Goal: Information Seeking & Learning: Learn about a topic

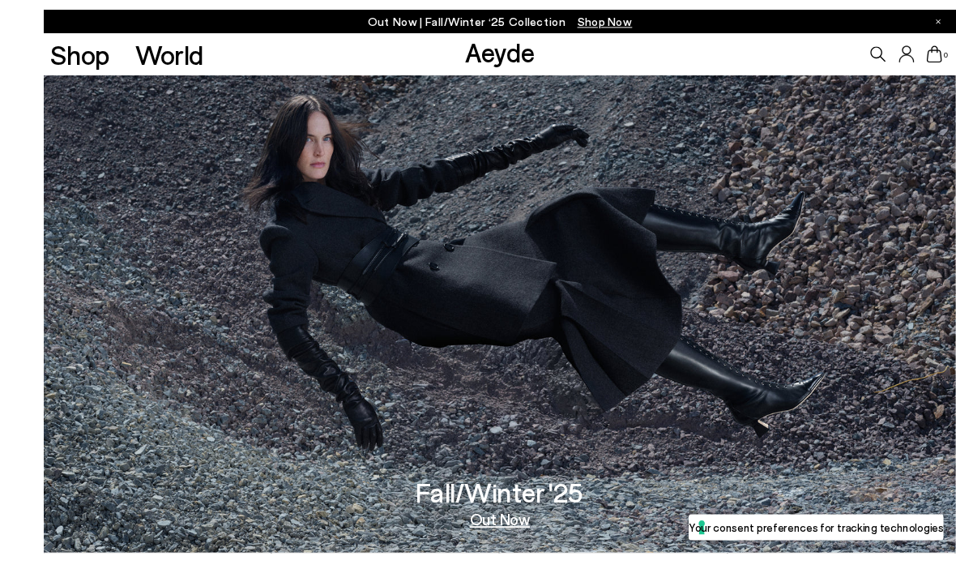
scroll to position [12, 0]
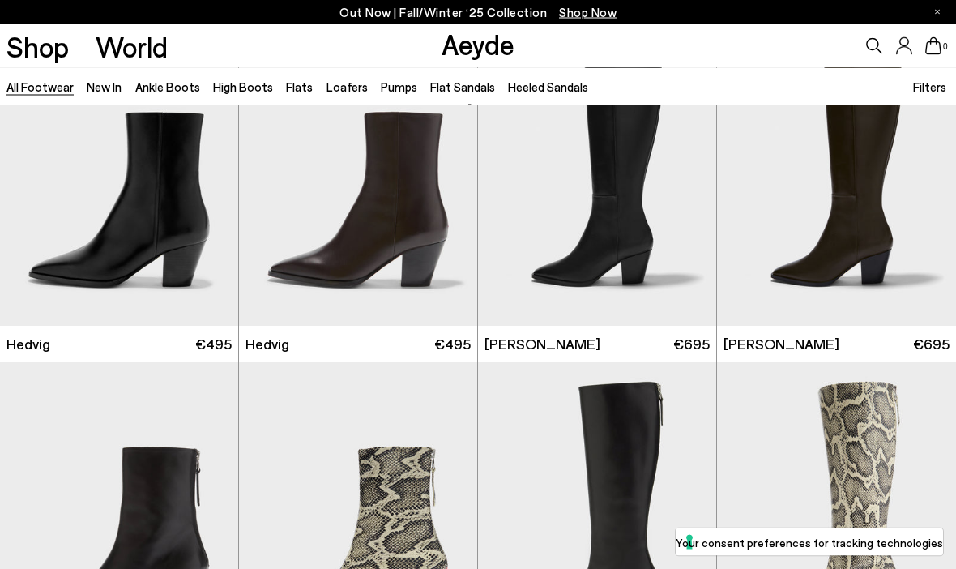
scroll to position [1094, 0]
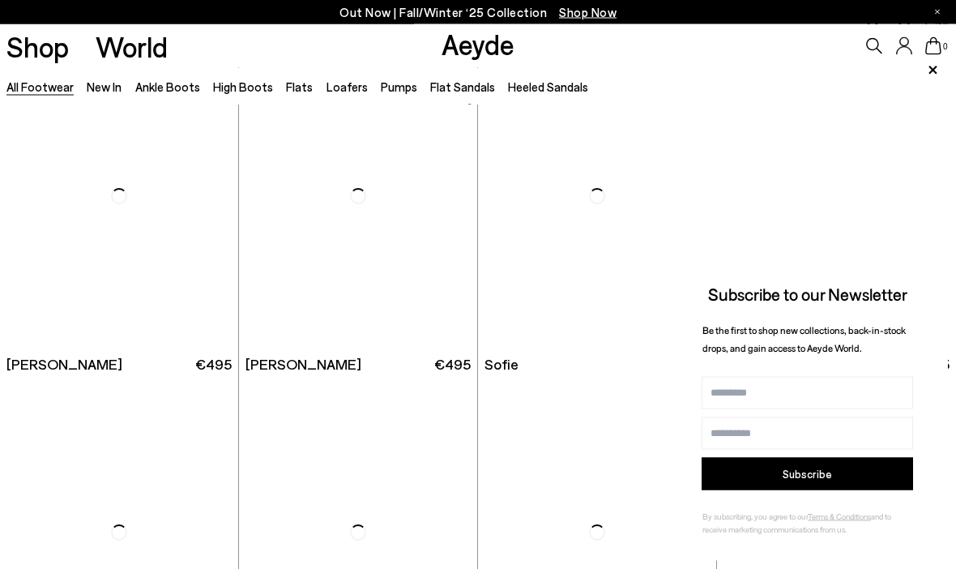
scroll to position [3755, 0]
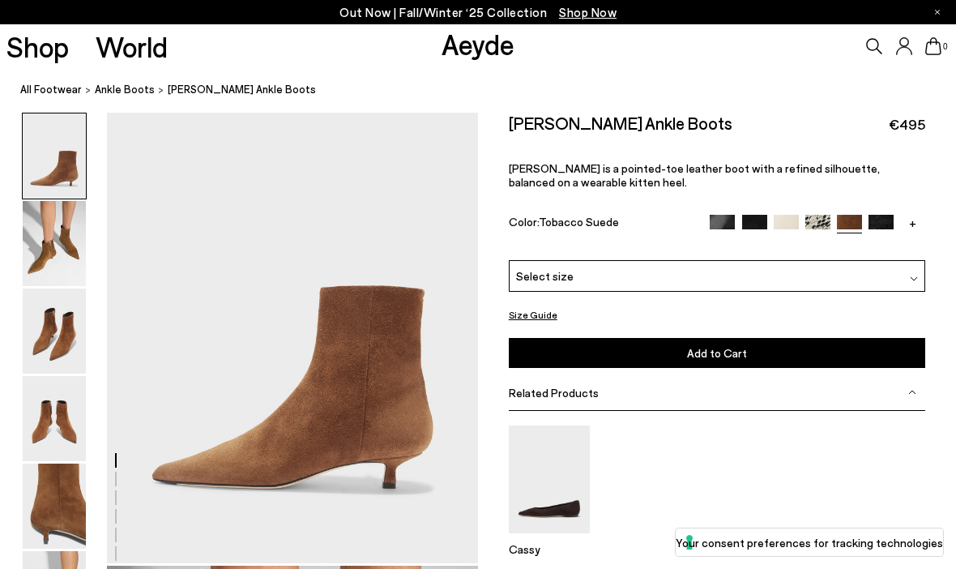
scroll to position [46, 0]
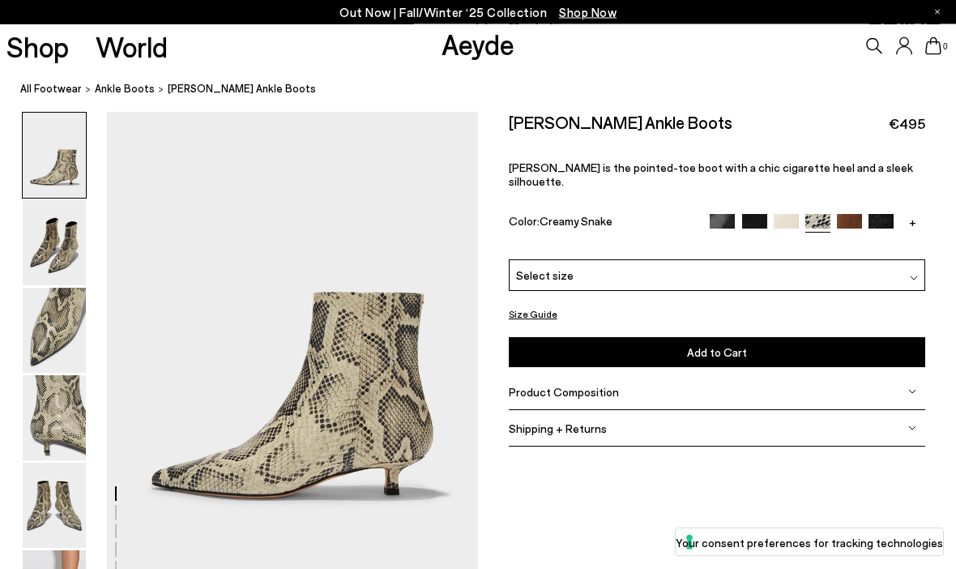
scroll to position [36, 0]
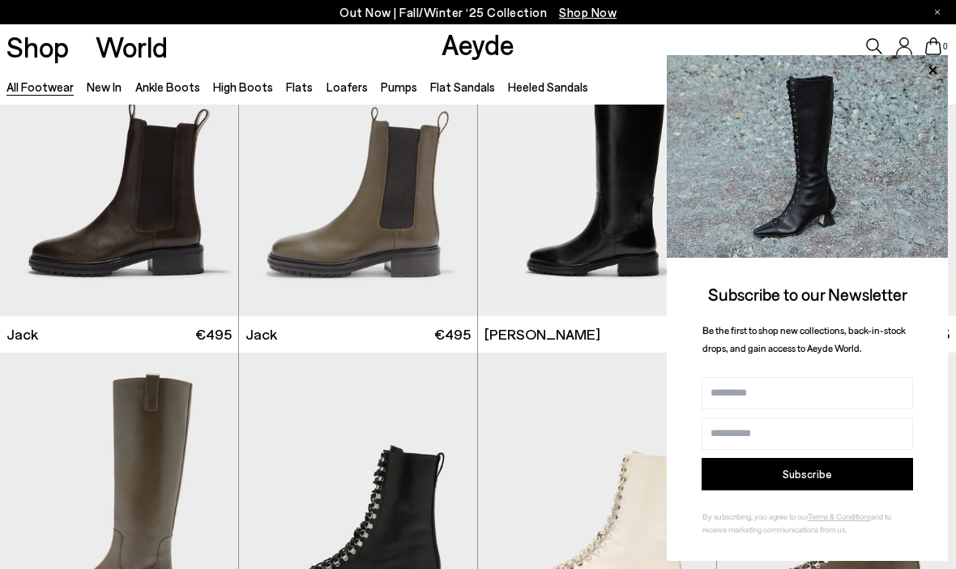
scroll to position [8493, 0]
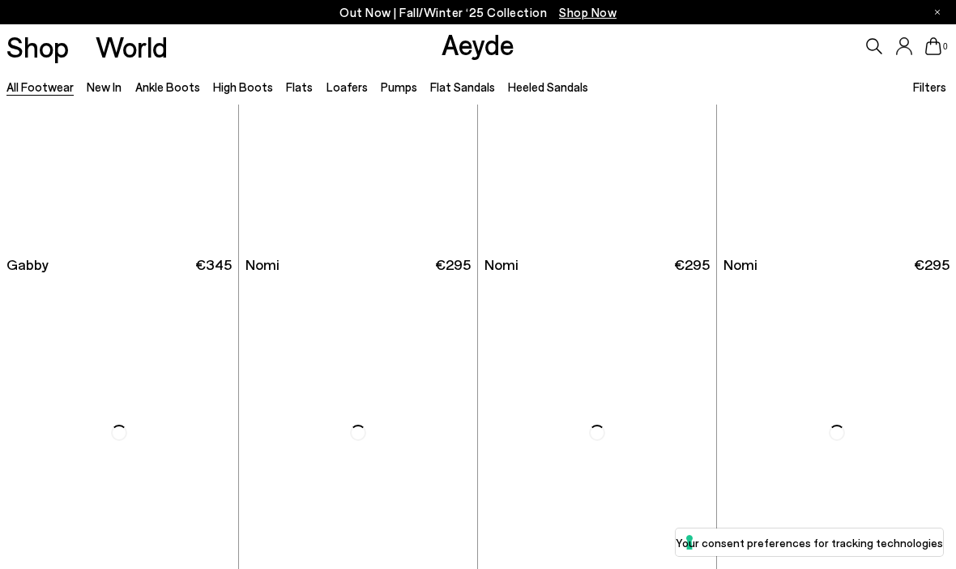
scroll to position [13601, 0]
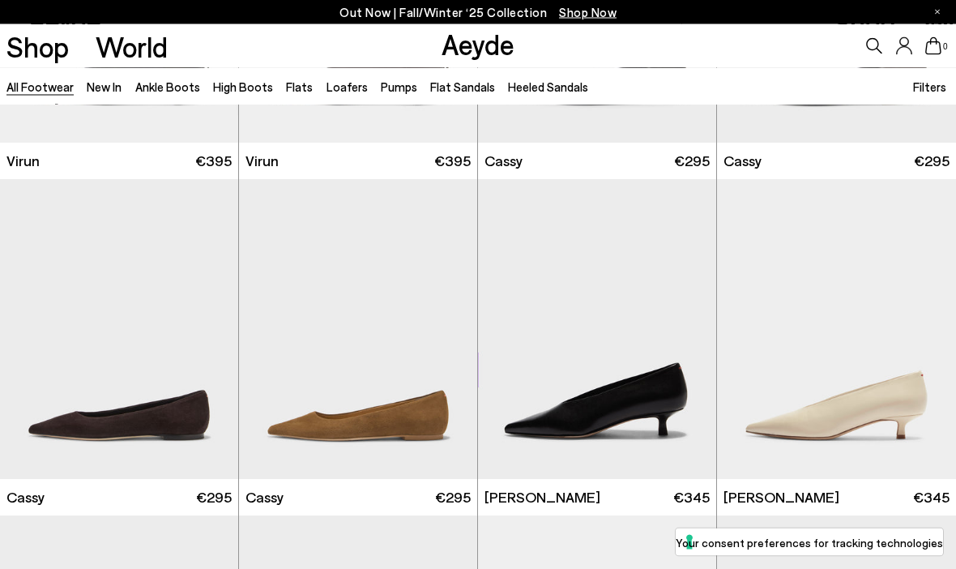
scroll to position [16060, 0]
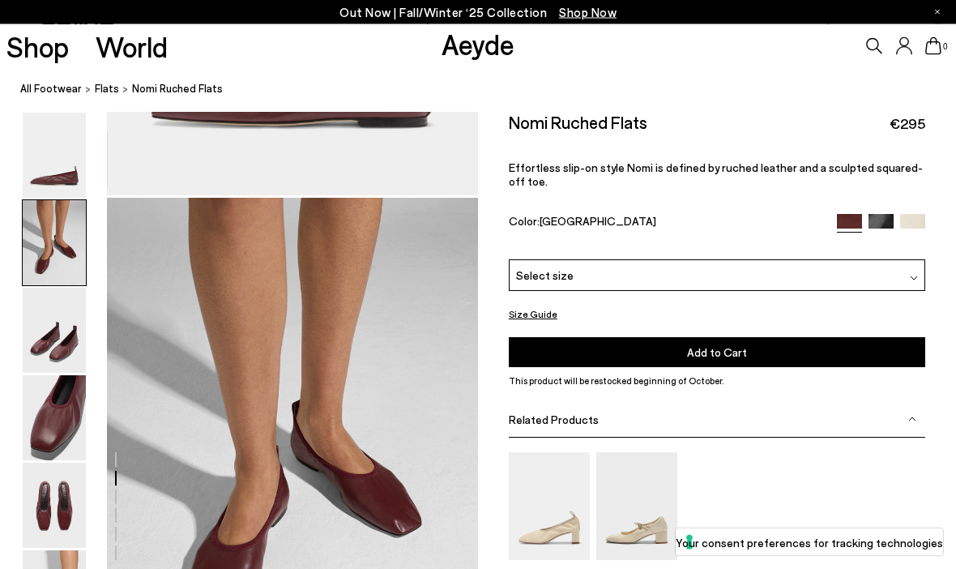
scroll to position [497, 0]
